Goal: Task Accomplishment & Management: Use online tool/utility

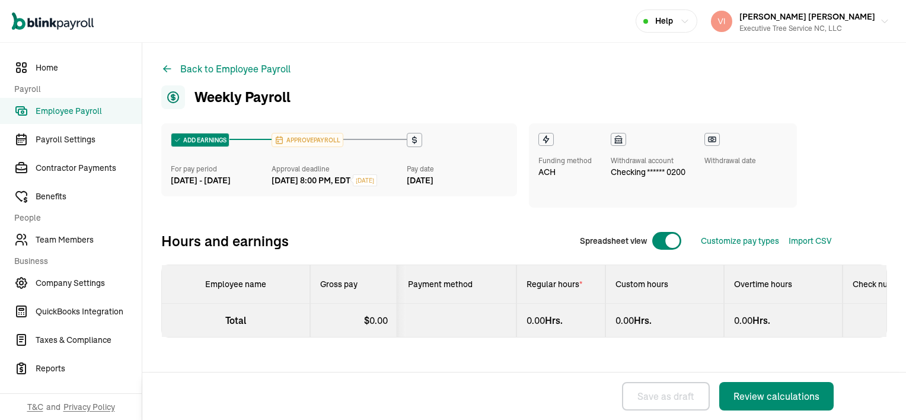
select select "manual"
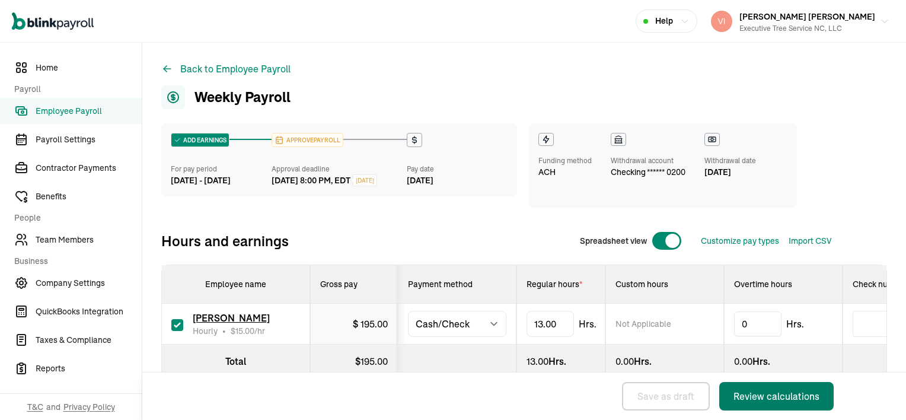
click at [677, 403] on div "Review calculations" at bounding box center [777, 396] width 86 height 14
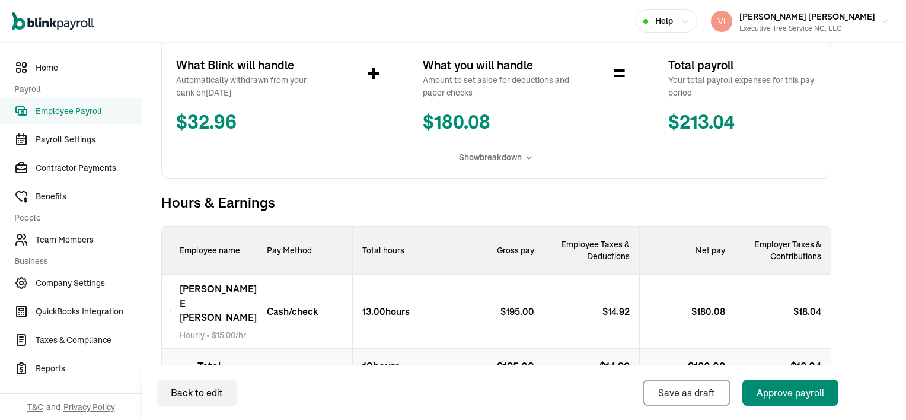
scroll to position [213, 0]
click at [677, 394] on div "Approve payroll" at bounding box center [791, 392] width 68 height 14
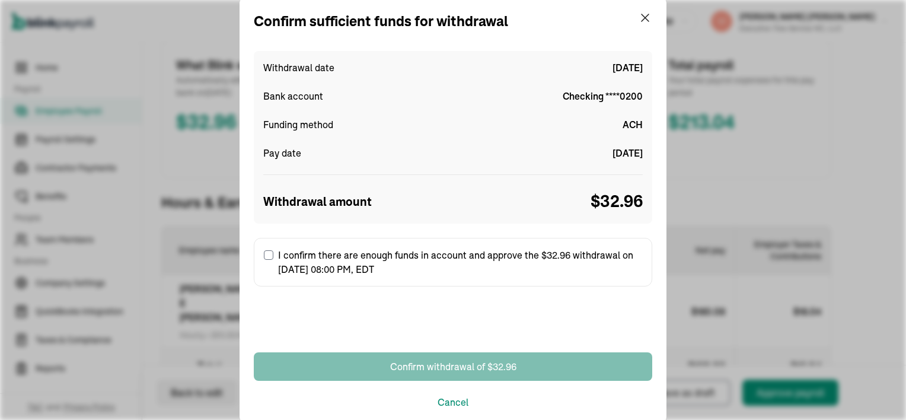
click at [268, 256] on input "I confirm there are enough funds in account and approve the $32.96 withdrawal o…" at bounding box center [268, 254] width 9 height 9
checkbox input "true"
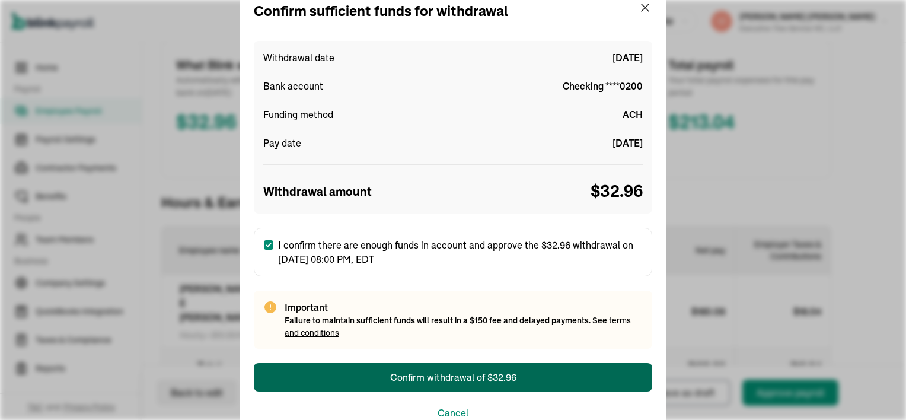
click at [486, 378] on div "Confirm withdrawal of $32.96" at bounding box center [453, 377] width 126 height 14
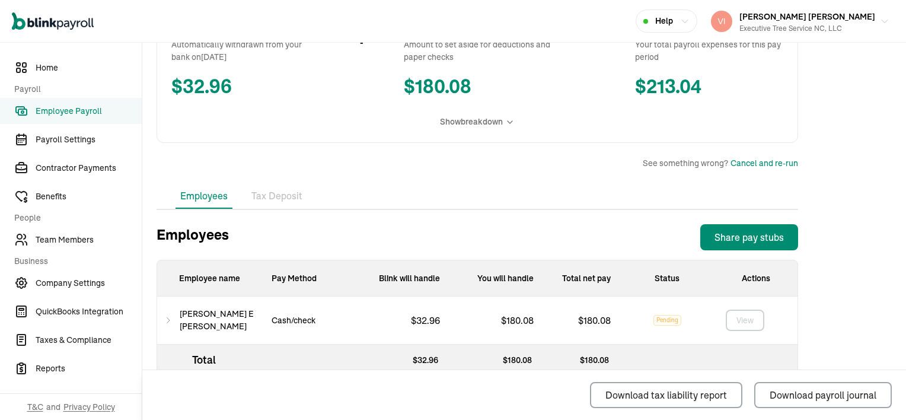
scroll to position [273, 0]
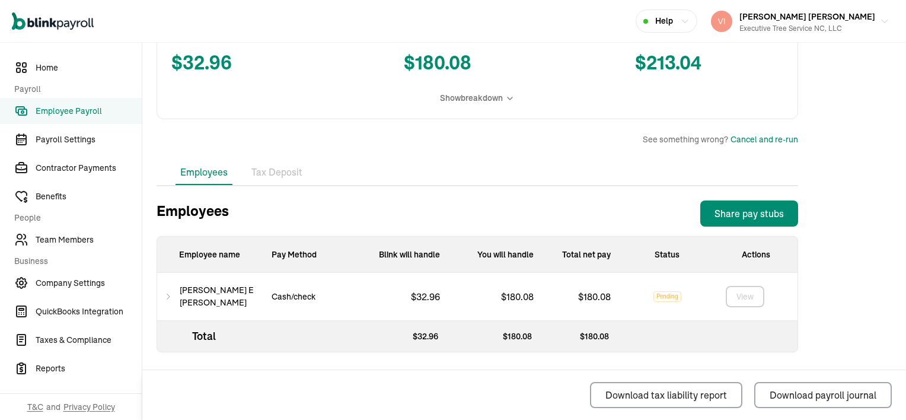
click at [170, 296] on icon at bounding box center [168, 296] width 8 height 14
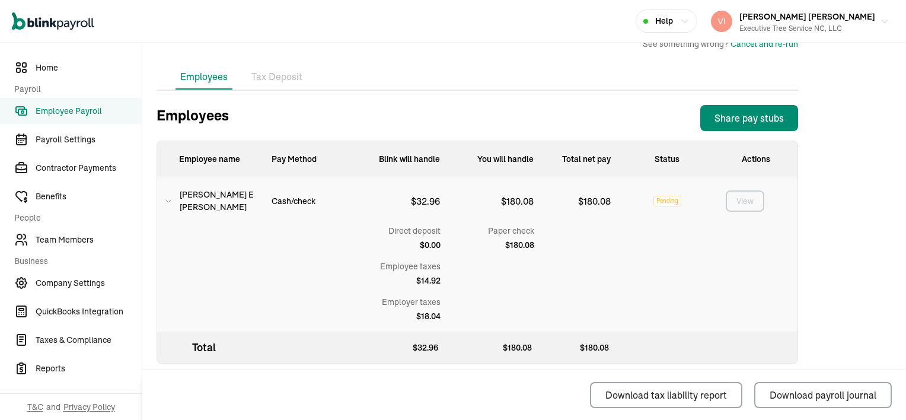
scroll to position [388, 0]
